Goal: Navigation & Orientation: Find specific page/section

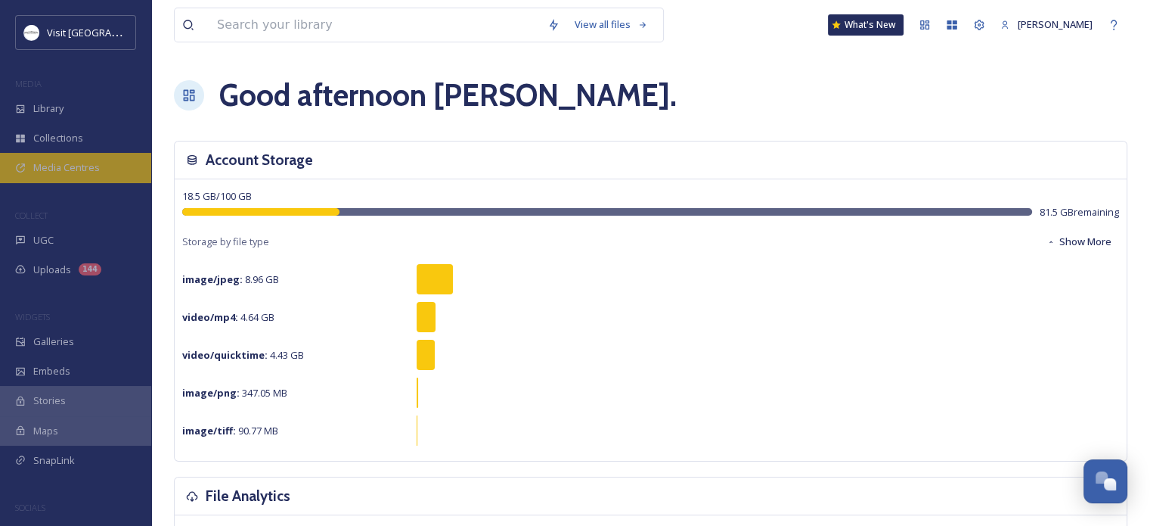
click at [47, 162] on span "Media Centres" at bounding box center [66, 167] width 67 height 14
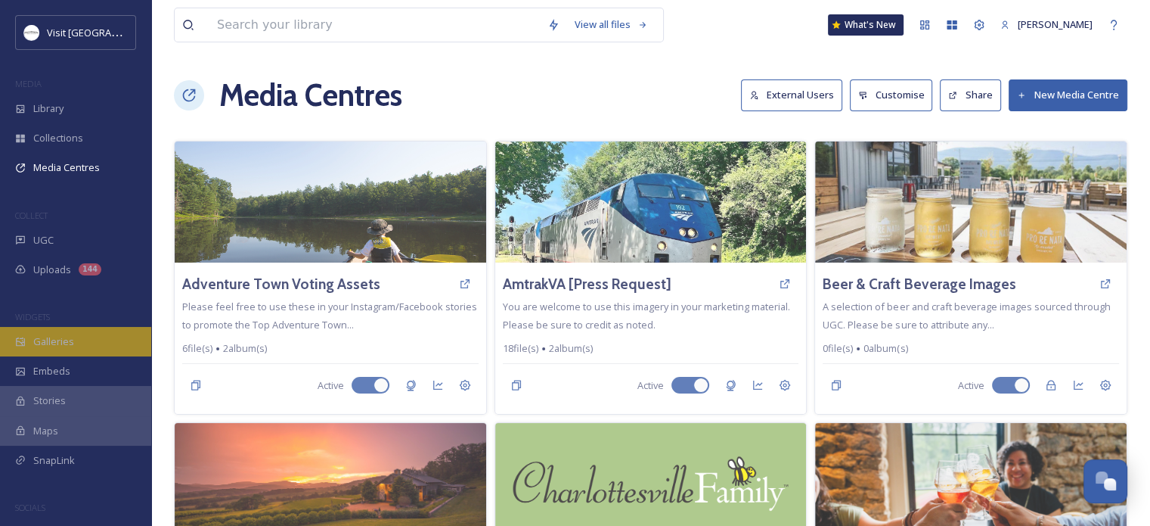
click at [45, 344] on span "Galleries" at bounding box center [53, 341] width 41 height 14
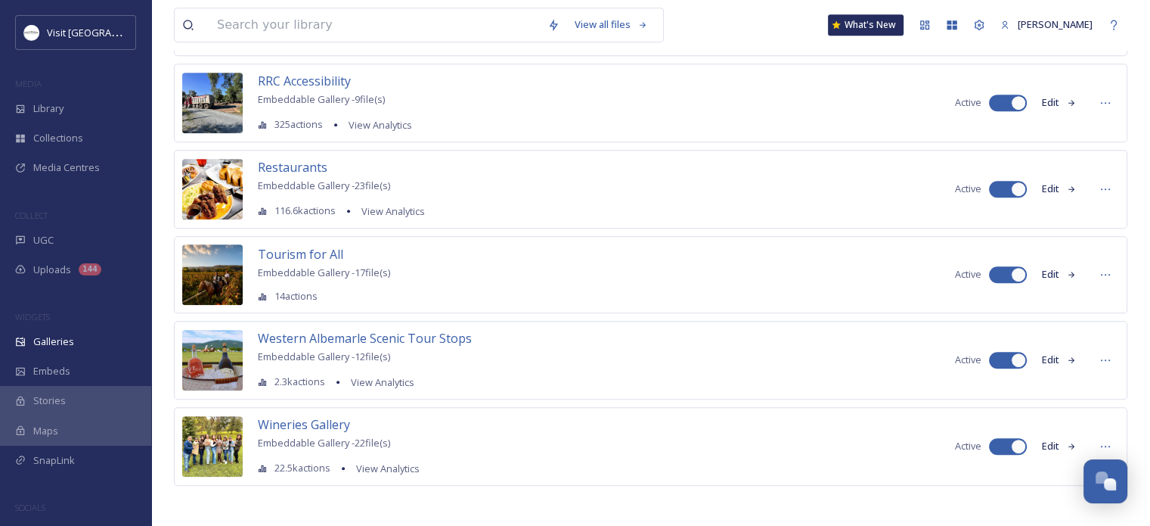
scroll to position [766, 0]
click at [407, 329] on span "Western Albemarle Scenic Tour Stops" at bounding box center [365, 337] width 214 height 17
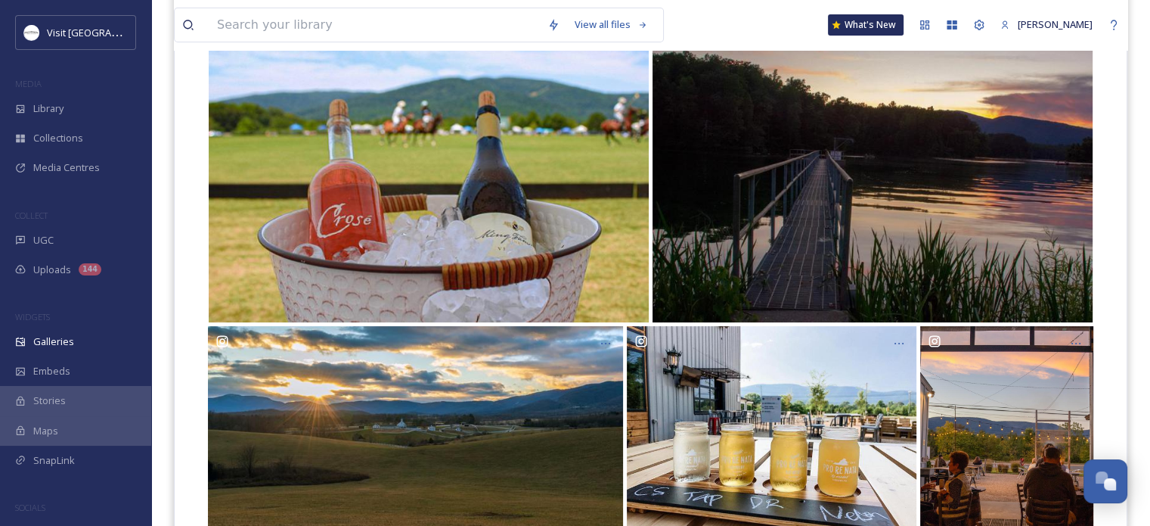
scroll to position [316, 0]
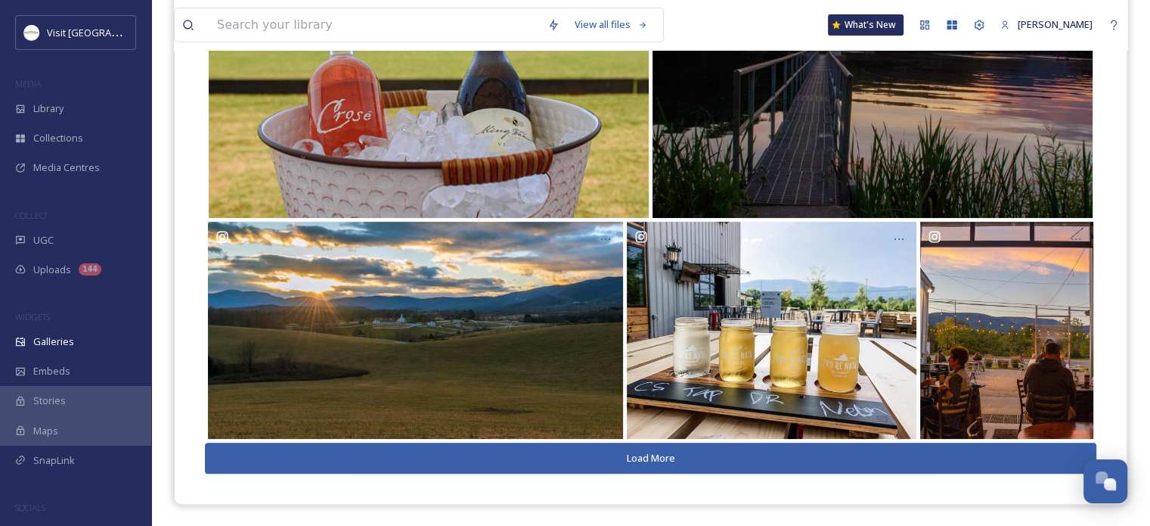
click at [629, 453] on button "Load More" at bounding box center [651, 457] width 892 height 31
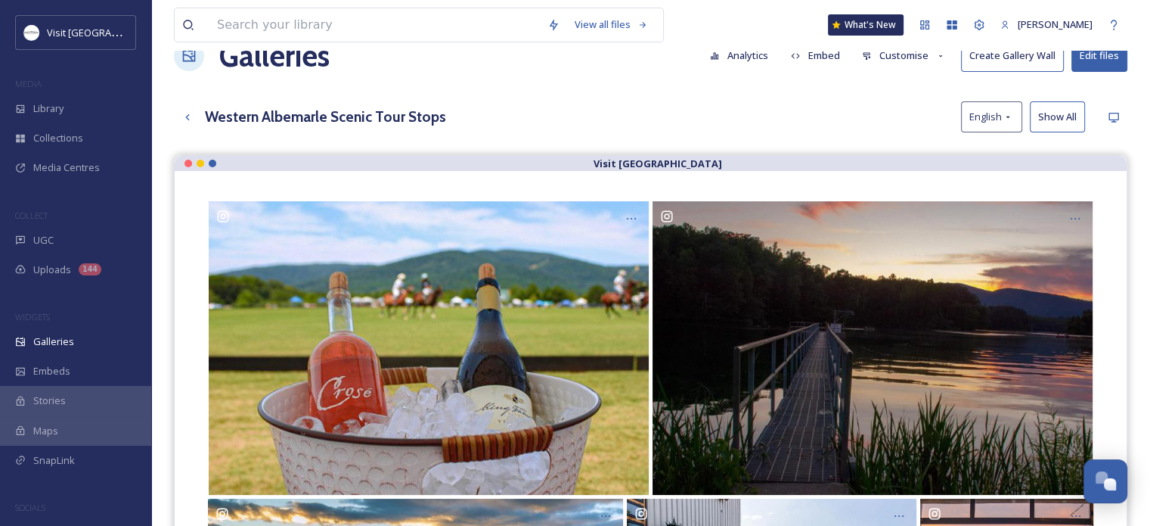
scroll to position [0, 0]
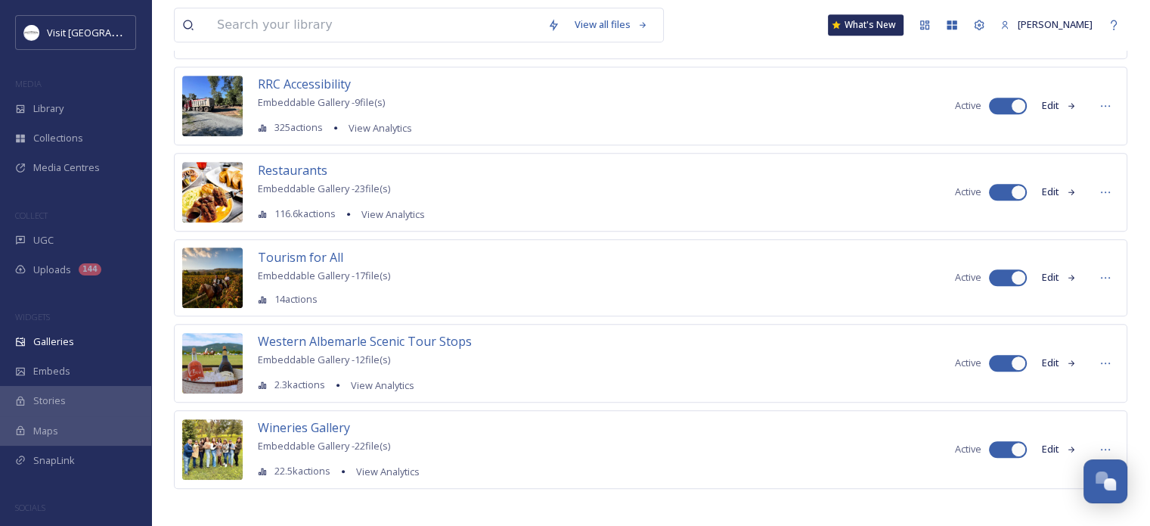
scroll to position [766, 0]
